Goal: Navigation & Orientation: Find specific page/section

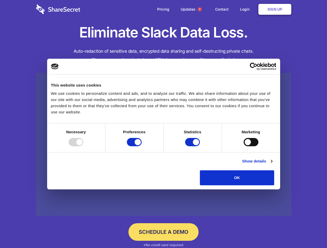
click at [83, 146] on div at bounding box center [76, 142] width 15 height 8
click at [142, 146] on input "Preferences" at bounding box center [134, 142] width 15 height 8
checkbox input "false"
click at [193, 146] on input "Statistics" at bounding box center [192, 142] width 15 height 8
checkbox input "false"
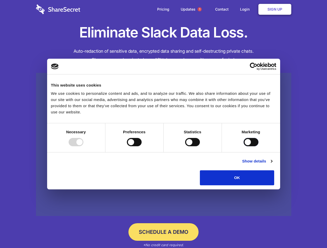
click at [244, 146] on input "Marketing" at bounding box center [251, 142] width 15 height 8
checkbox input "true"
click at [272, 165] on link "Show details" at bounding box center [257, 161] width 30 height 6
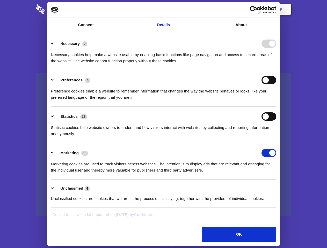
click at [276, 70] on li "Necessary 7 Necessary cookies help make a website usable by enabling basic func…" at bounding box center [163, 52] width 225 height 36
click at [199, 9] on span "1" at bounding box center [199, 9] width 4 height 4
